Goal: Task Accomplishment & Management: Manage account settings

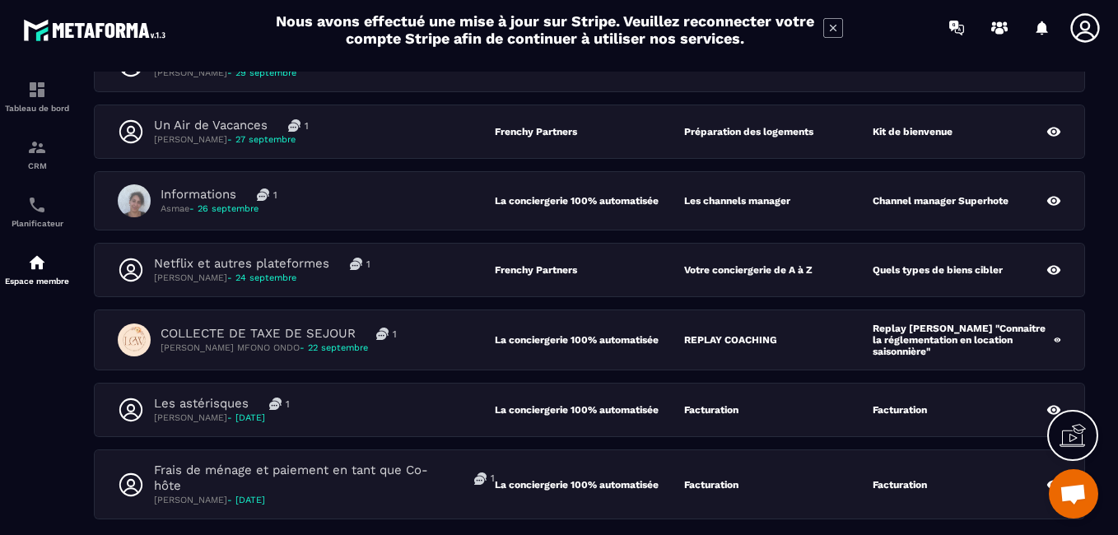
scroll to position [247, 0]
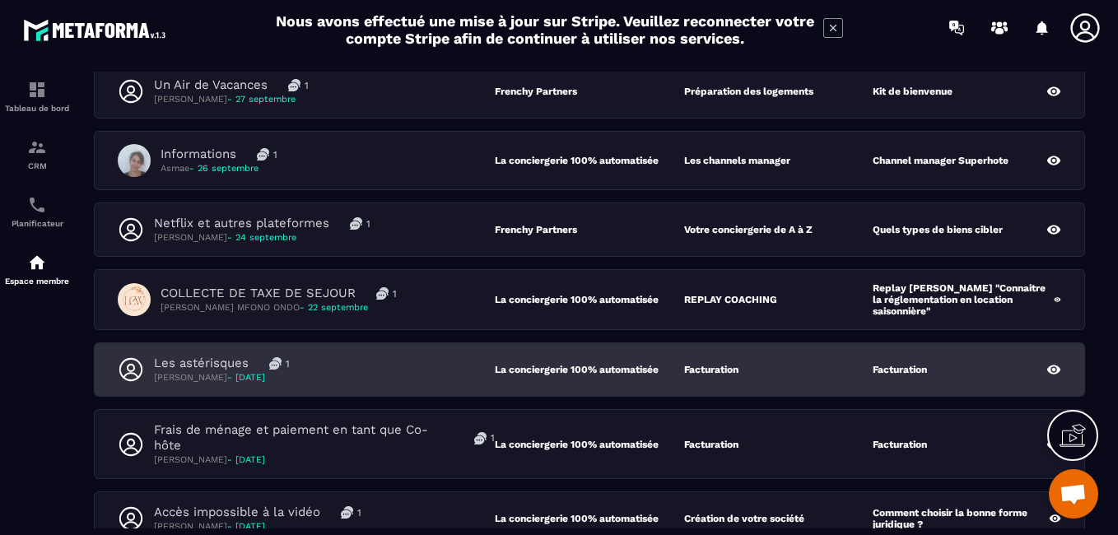
click at [204, 361] on p "Les astérisques" at bounding box center [201, 364] width 95 height 16
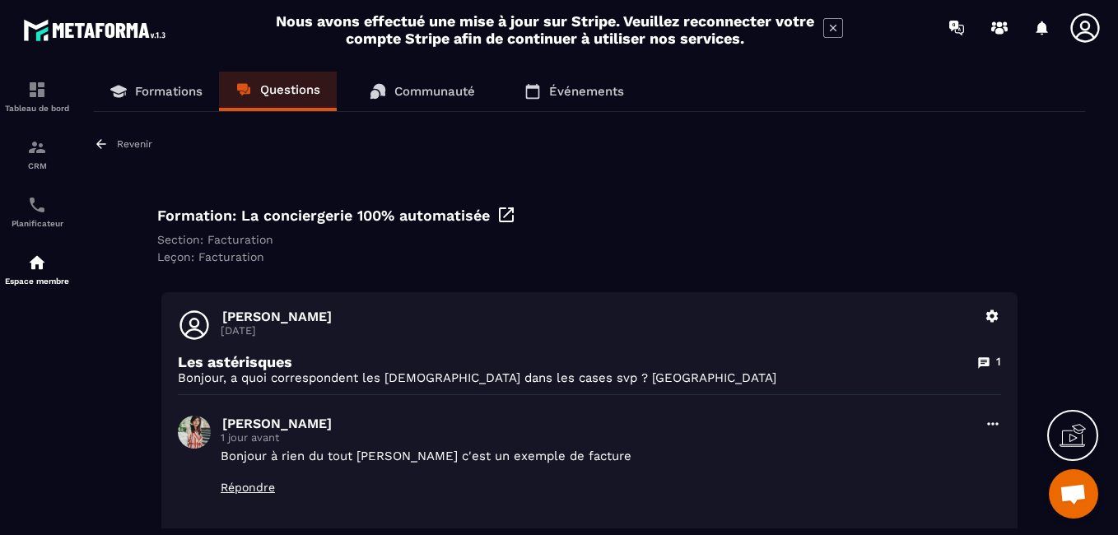
click at [127, 142] on p "Revenir" at bounding box center [134, 144] width 35 height 12
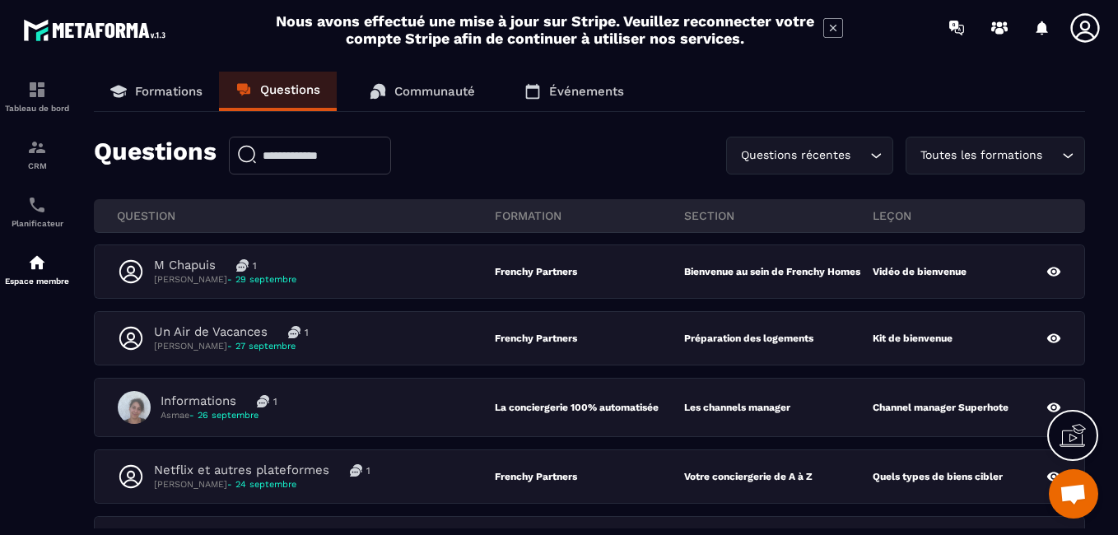
click at [162, 85] on p "Formations" at bounding box center [168, 91] width 67 height 15
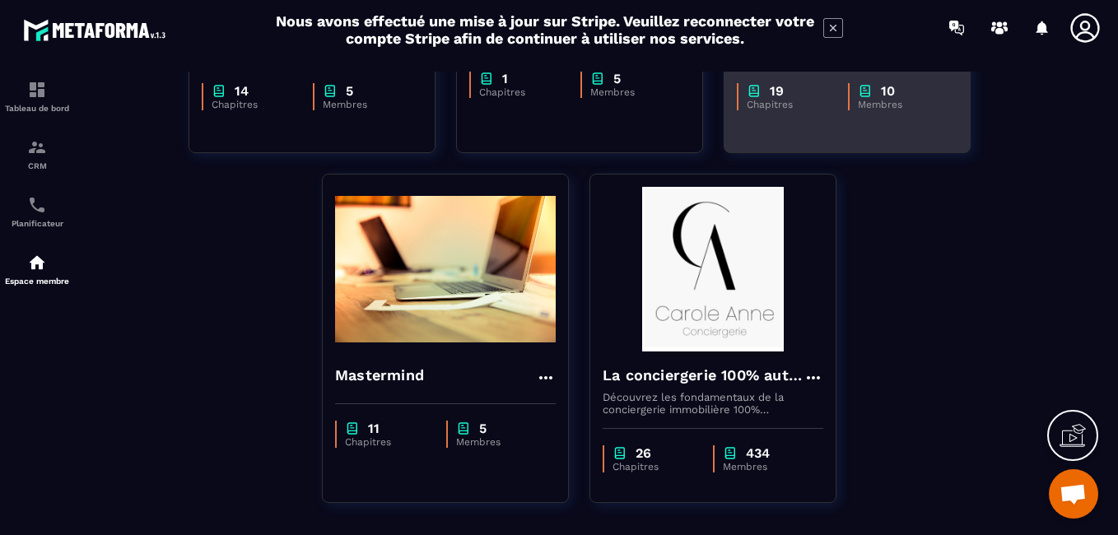
scroll to position [412, 0]
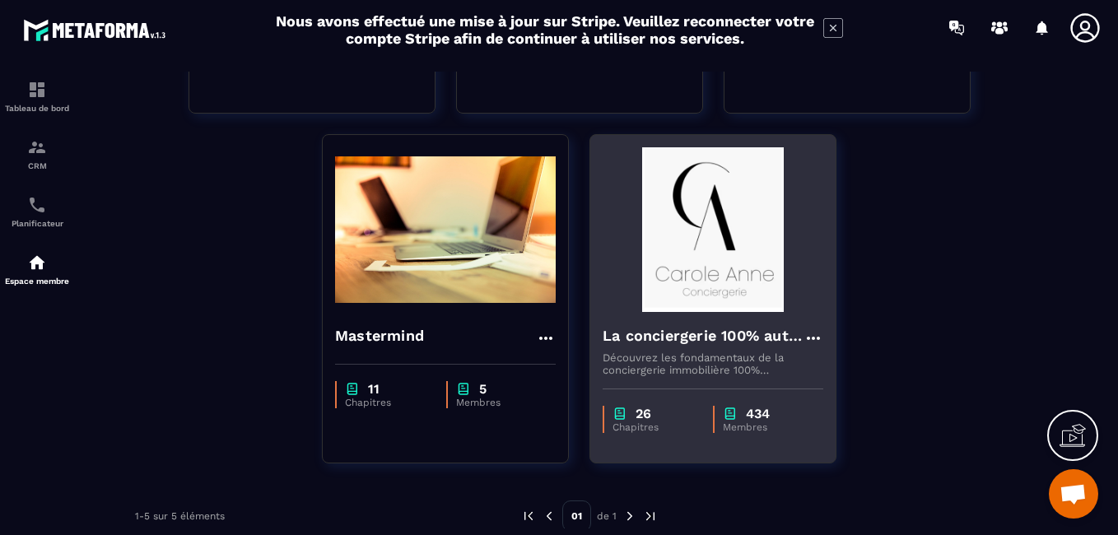
click at [719, 265] on img at bounding box center [713, 229] width 221 height 165
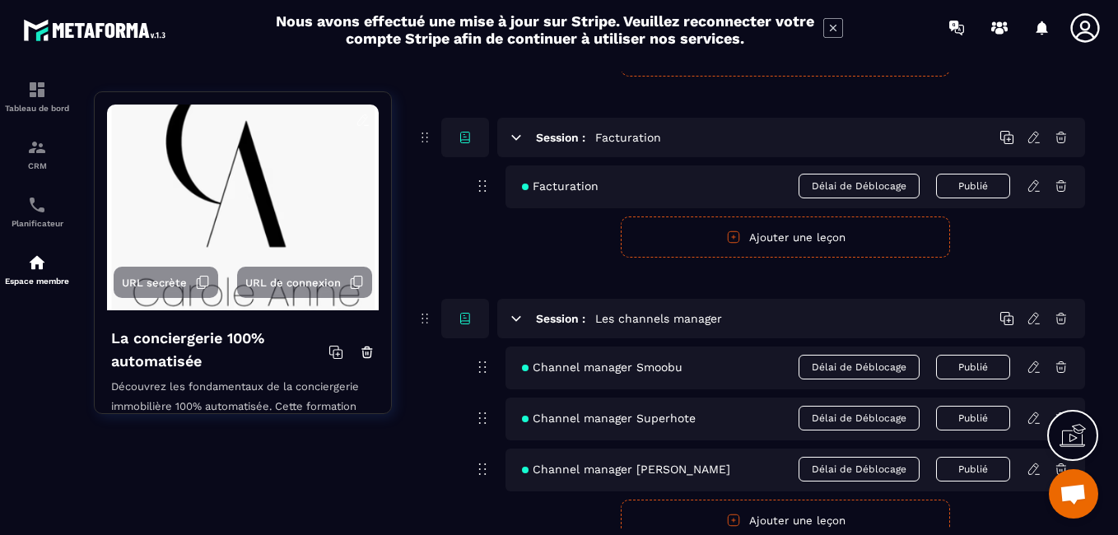
scroll to position [5021, 0]
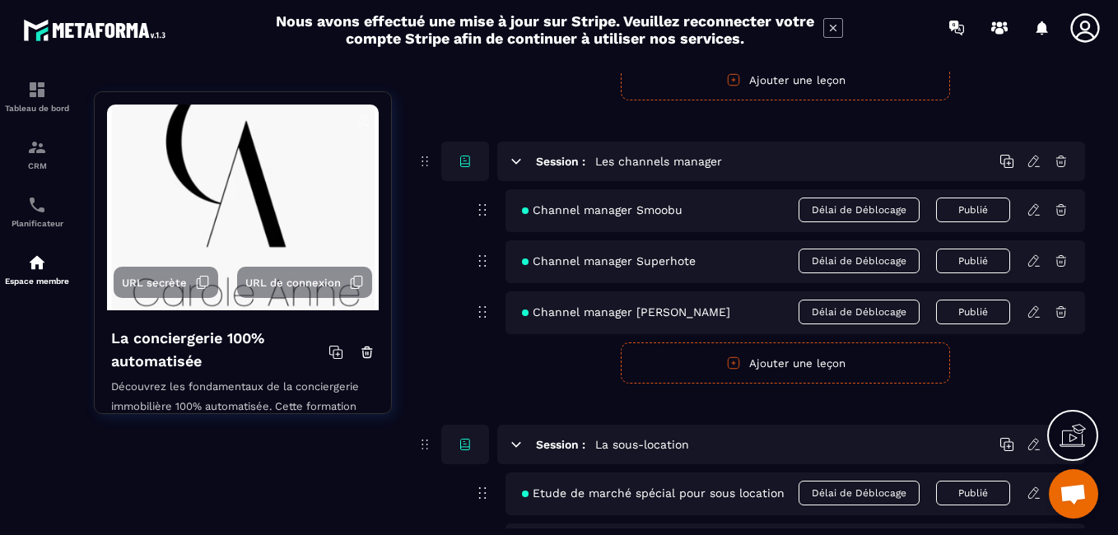
click at [1031, 311] on icon at bounding box center [1033, 311] width 10 height 11
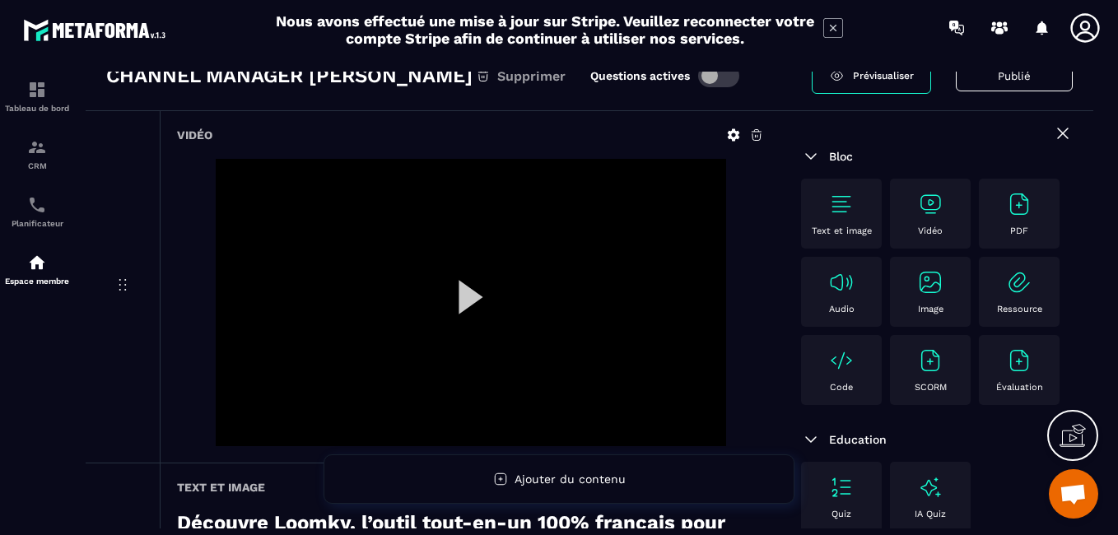
scroll to position [82, 0]
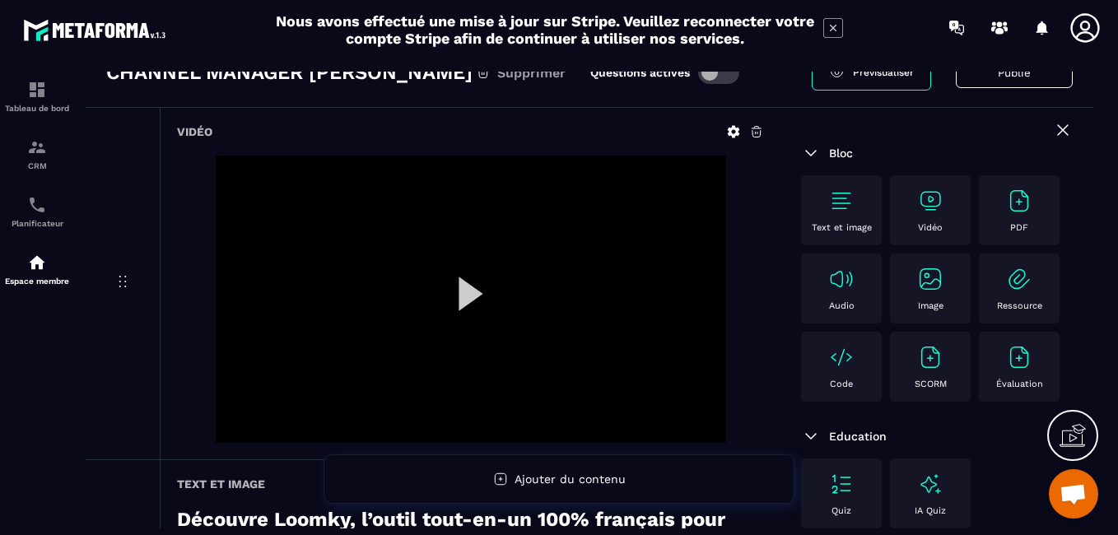
click at [463, 297] on div at bounding box center [471, 299] width 510 height 287
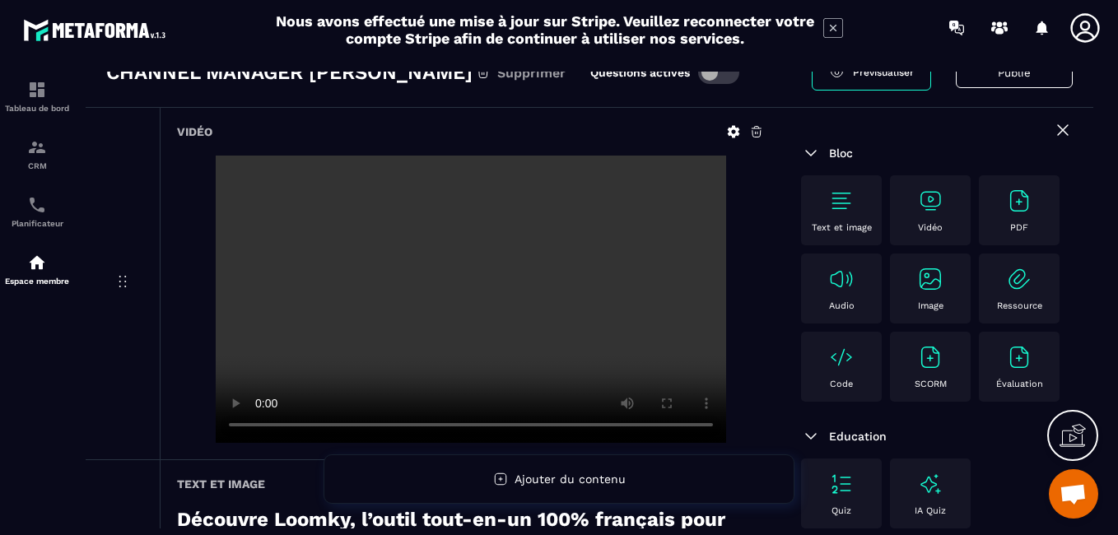
scroll to position [0, 0]
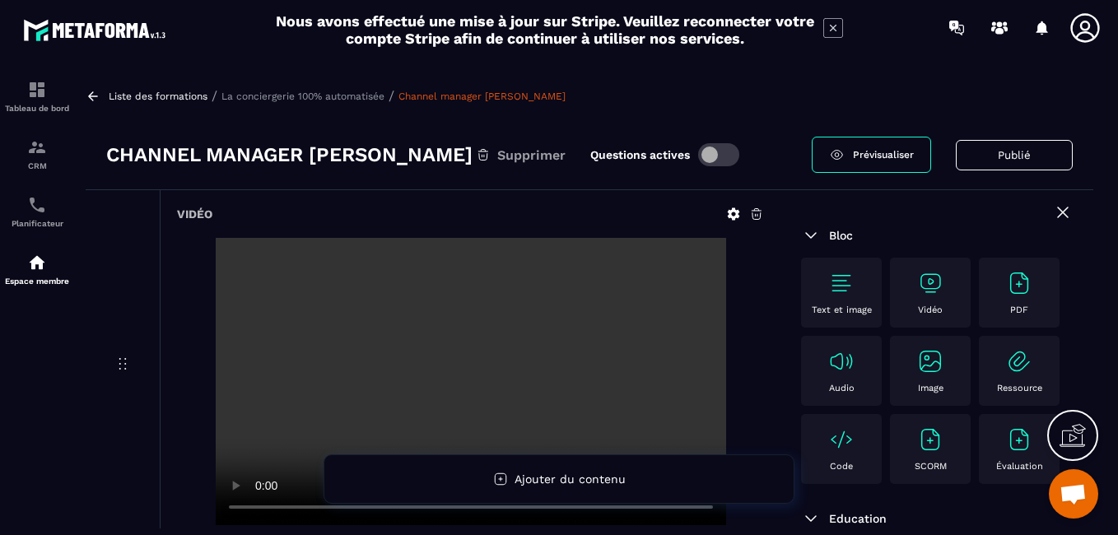
click at [135, 100] on p "Liste des formations" at bounding box center [158, 97] width 99 height 12
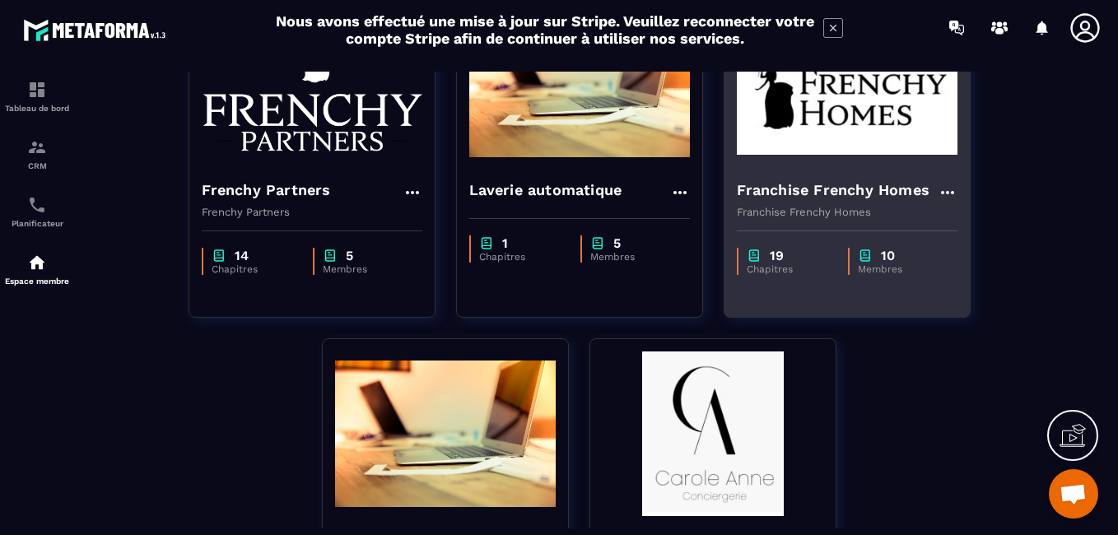
scroll to position [412, 0]
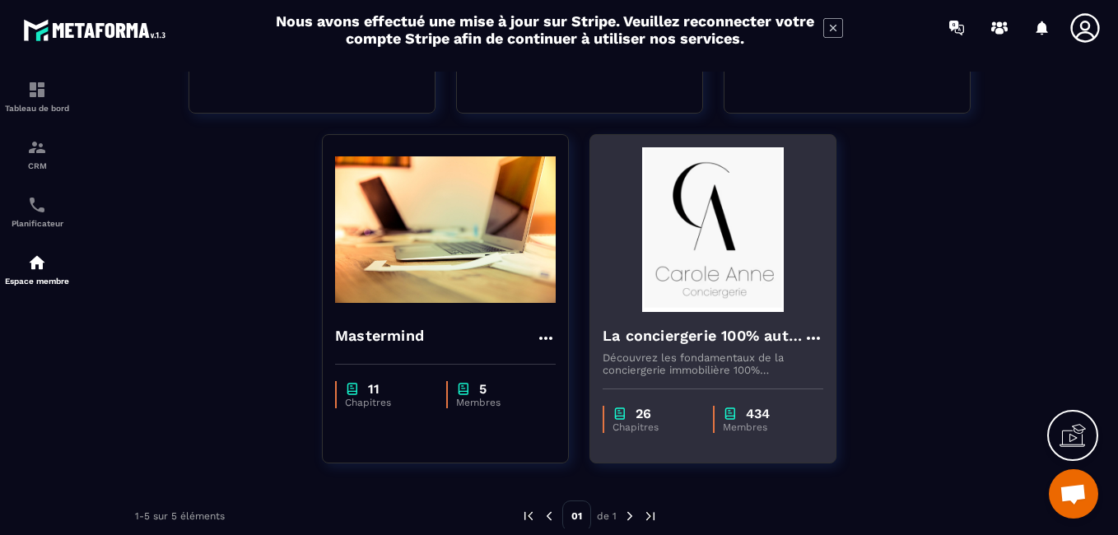
click at [722, 249] on img at bounding box center [713, 229] width 221 height 165
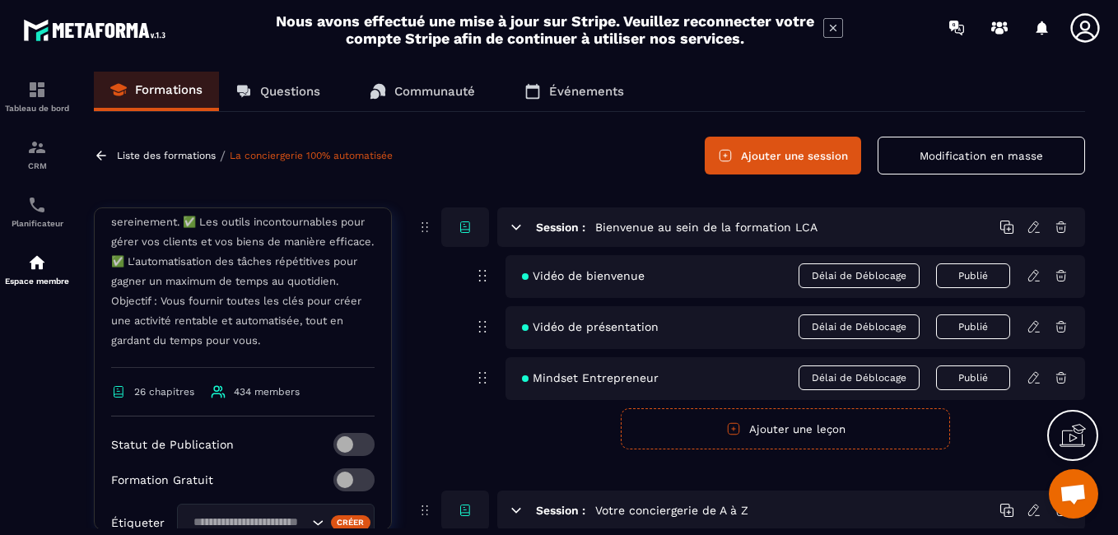
scroll to position [576, 0]
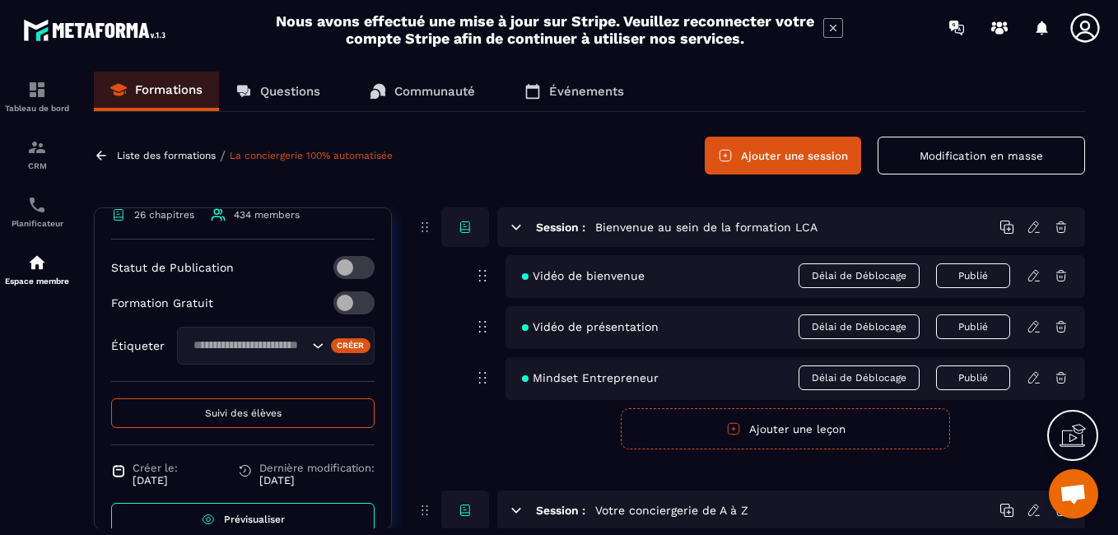
click at [232, 419] on span "Suivi des élèves" at bounding box center [243, 413] width 77 height 12
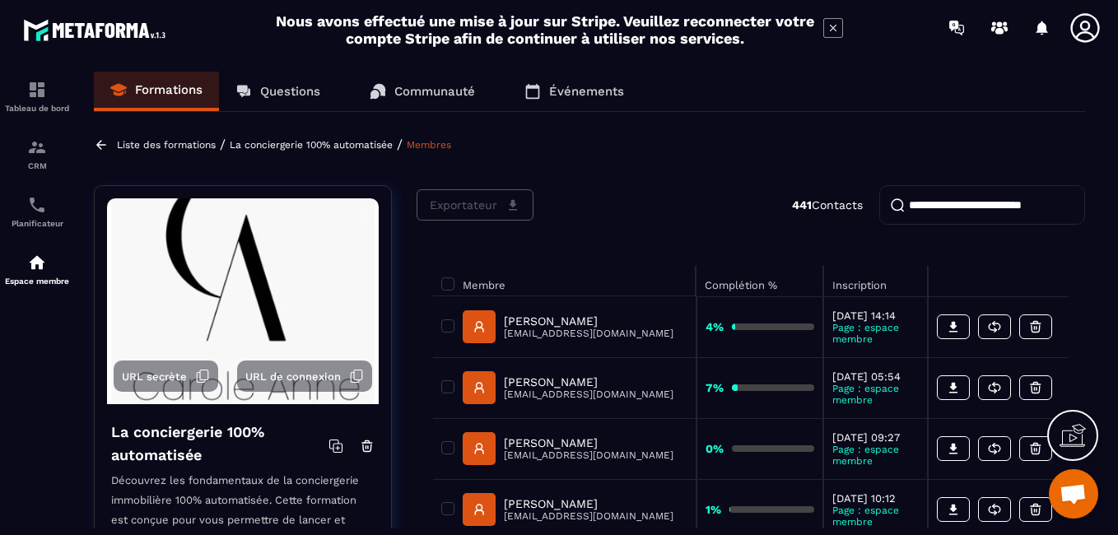
click at [952, 200] on input "search" at bounding box center [982, 205] width 206 height 40
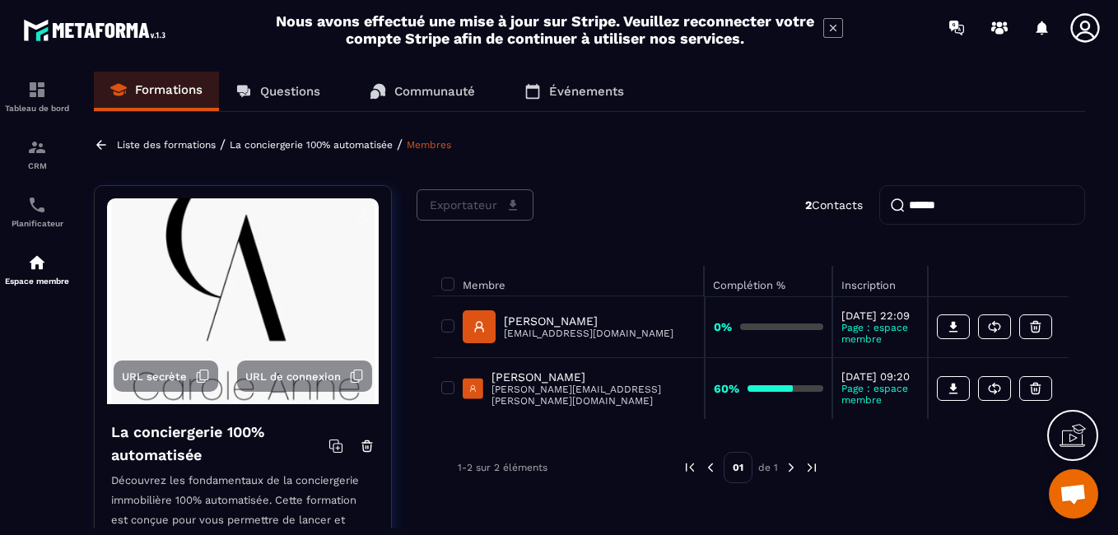
drag, startPoint x: 891, startPoint y: 206, endPoint x: 882, endPoint y: 206, distance: 9.1
click at [882, 206] on input "******" at bounding box center [982, 205] width 206 height 40
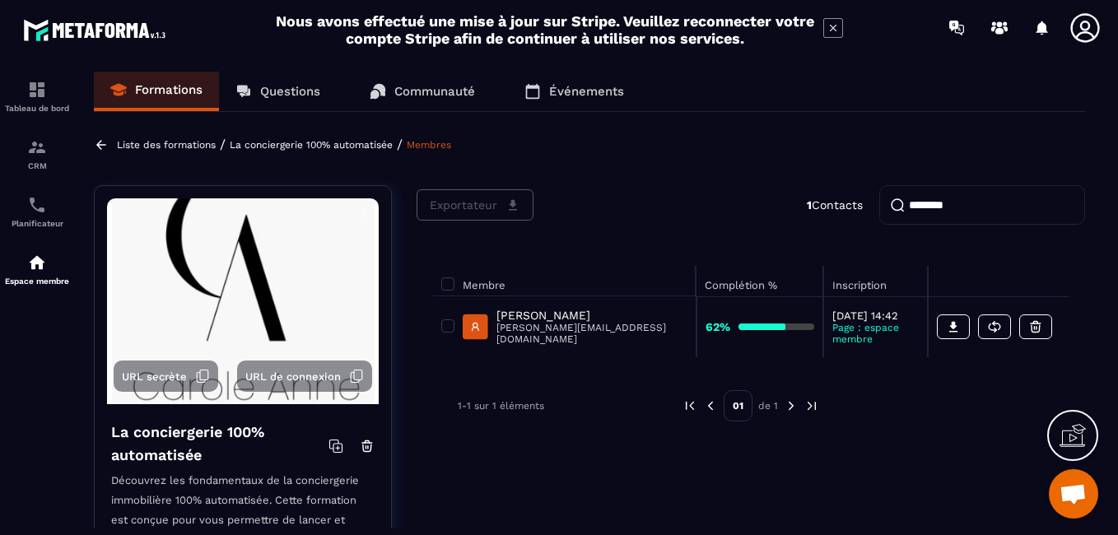
type input "********"
drag, startPoint x: 652, startPoint y: 347, endPoint x: 506, endPoint y: 351, distance: 145.8
click at [506, 351] on td "[PERSON_NAME] [PERSON_NAME][EMAIL_ADDRESS][DOMAIN_NAME]" at bounding box center [564, 326] width 263 height 61
copy p "[PERSON_NAME][EMAIL_ADDRESS][DOMAIN_NAME]"
